Goal: Navigation & Orientation: Find specific page/section

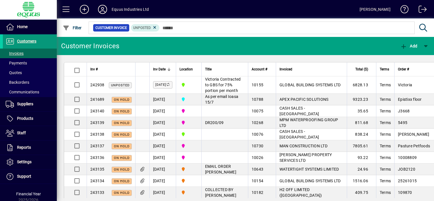
click at [34, 39] on span "Customers" at bounding box center [26, 41] width 19 height 5
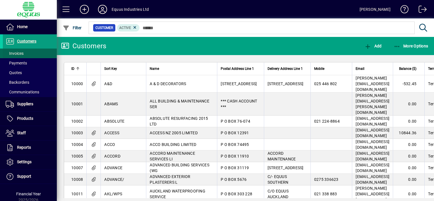
click at [20, 53] on span "Invoices" at bounding box center [15, 53] width 18 height 5
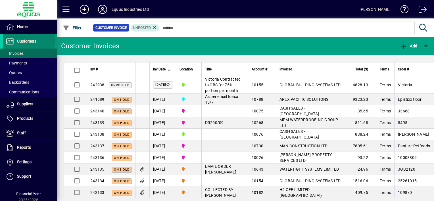
click at [28, 40] on span "Customers" at bounding box center [26, 41] width 19 height 5
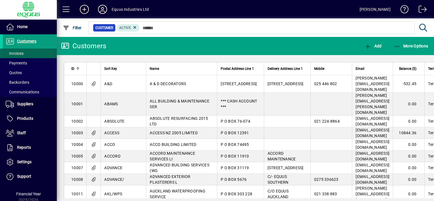
click at [22, 51] on span "Invoices" at bounding box center [15, 53] width 18 height 5
